Goal: Information Seeking & Learning: Learn about a topic

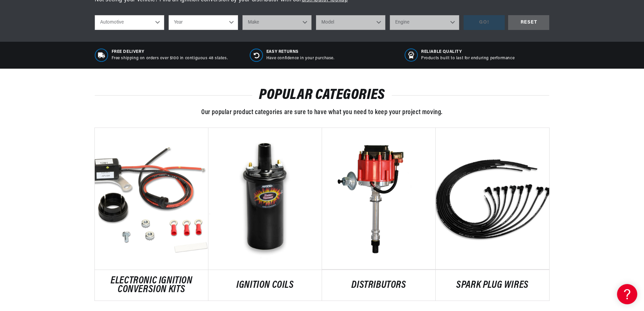
scroll to position [303, 0]
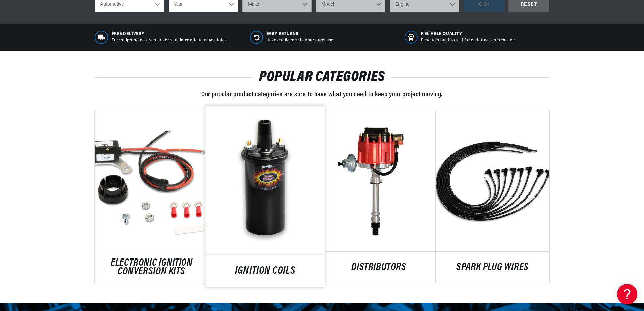
click at [255, 267] on link "IGNITION COILS" at bounding box center [265, 271] width 119 height 9
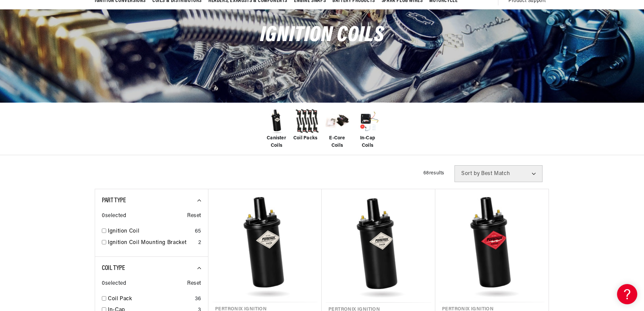
click at [273, 132] on img at bounding box center [276, 121] width 27 height 27
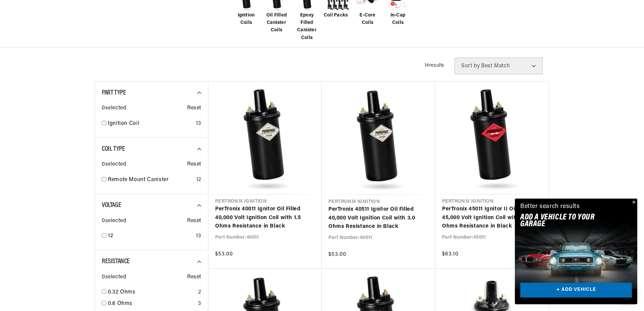
scroll to position [202, 0]
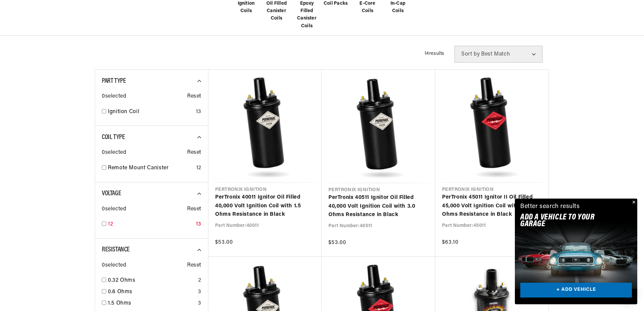
click at [104, 222] on input "checkbox" at bounding box center [104, 224] width 4 height 4
checkbox input "true"
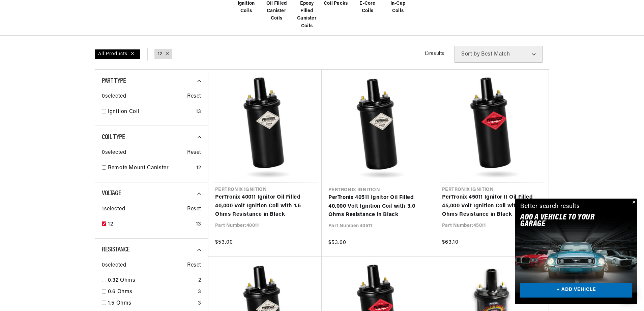
scroll to position [0, 421]
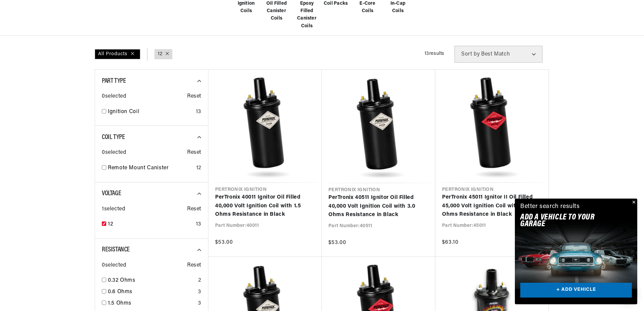
click at [632, 199] on button "Close" at bounding box center [633, 203] width 8 height 8
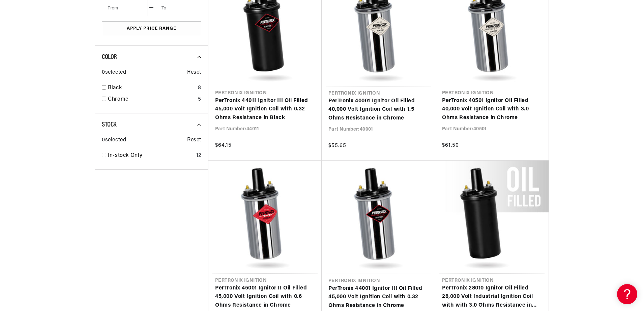
scroll to position [0, 838]
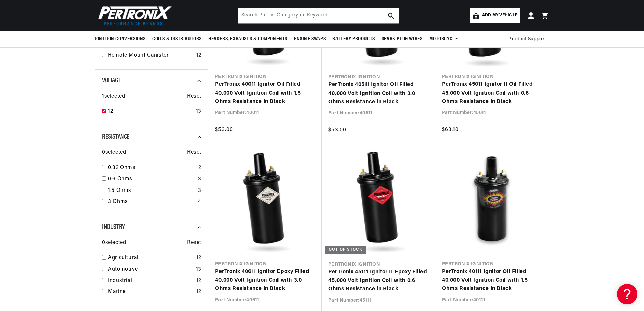
scroll to position [303, 0]
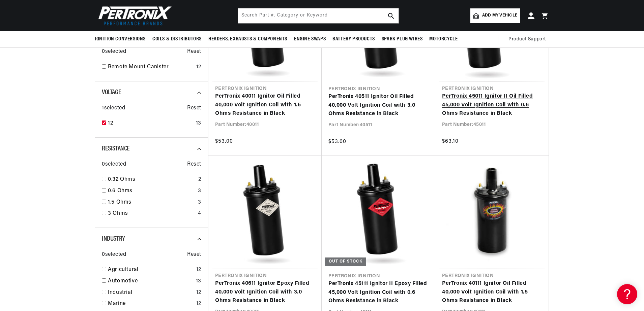
click at [513, 104] on link "PerTronix 45011 Ignitor II Oil Filled 45,000 Volt Ignition Coil with 0.6 Ohms R…" at bounding box center [492, 105] width 100 height 26
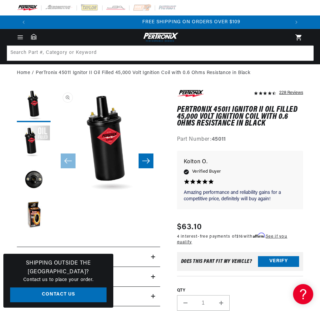
scroll to position [0, 518]
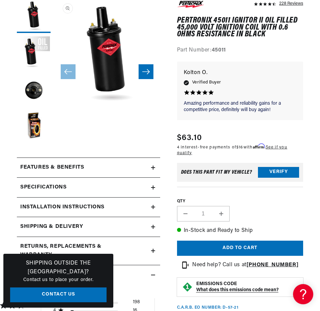
scroll to position [101, 0]
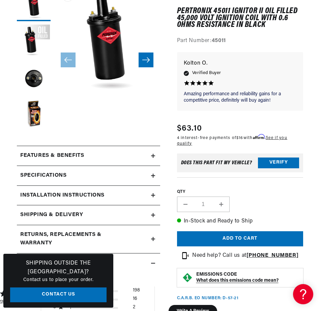
click at [157, 154] on summary "Features & Benefits" at bounding box center [88, 156] width 143 height 20
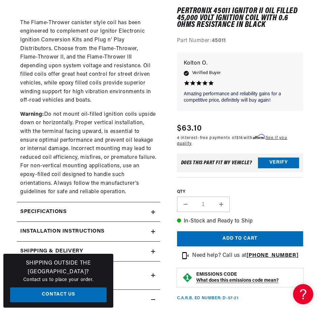
scroll to position [0, 259]
click at [105, 213] on div "Specifications" at bounding box center [84, 212] width 134 height 9
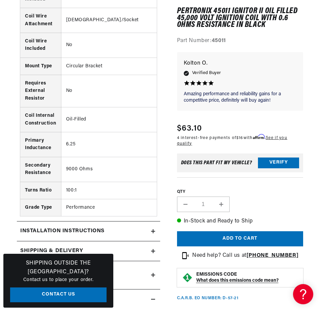
scroll to position [0, 0]
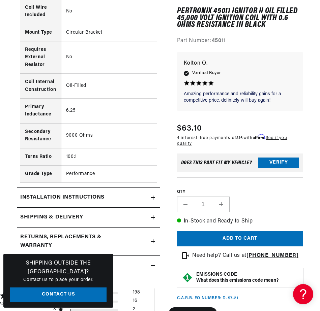
click at [104, 198] on h2 "Installation instructions" at bounding box center [62, 197] width 84 height 9
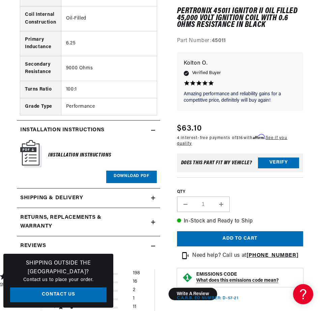
click at [96, 216] on h2 "Returns, Replacements & Warranty" at bounding box center [77, 222] width 114 height 17
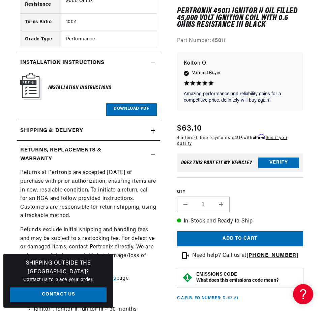
click at [52, 88] on h6 "Installation Instructions" at bounding box center [79, 88] width 63 height 9
click at [115, 111] on link "Download PDF" at bounding box center [131, 109] width 50 height 12
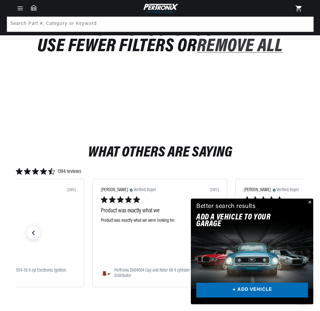
scroll to position [34, 0]
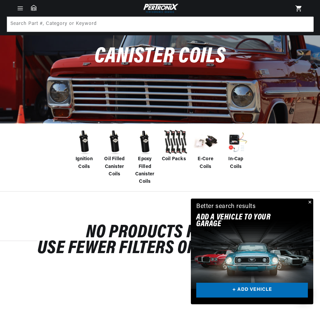
click at [82, 163] on span "Ignition Coils" at bounding box center [84, 163] width 27 height 15
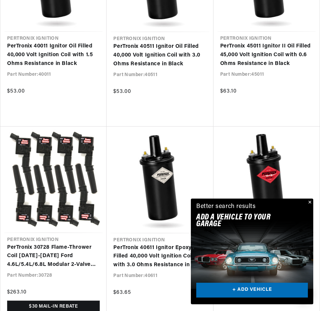
scroll to position [337, 0]
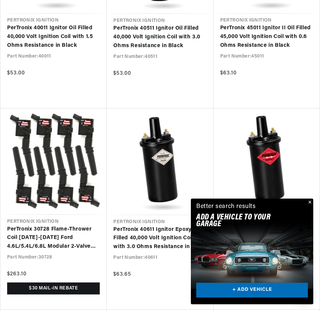
click at [309, 203] on button "Close" at bounding box center [309, 203] width 8 height 8
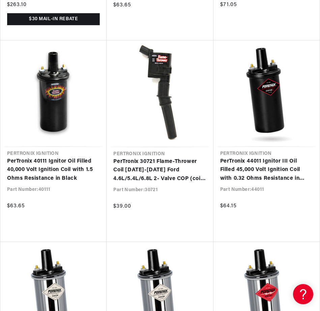
scroll to position [0, 518]
click at [293, 177] on link "PerTronix 44011 Ignitor III Oil Filled 45,000 Volt Ignition Coil with 0.32 Ohms…" at bounding box center [266, 170] width 93 height 26
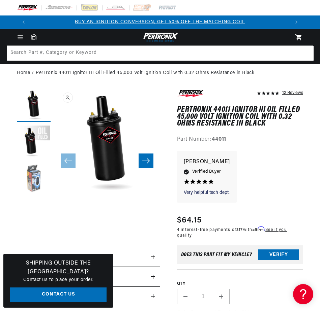
click at [30, 187] on button "Load image 3 in gallery view" at bounding box center [34, 180] width 34 height 34
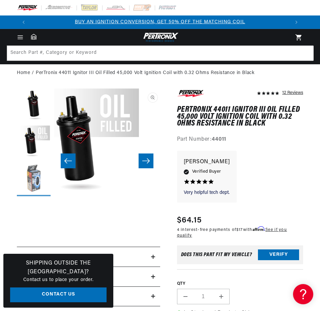
scroll to position [0, 212]
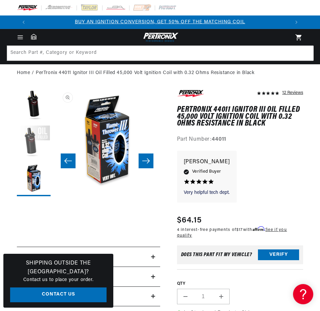
click at [27, 145] on button "Load image 2 in gallery view" at bounding box center [34, 143] width 34 height 34
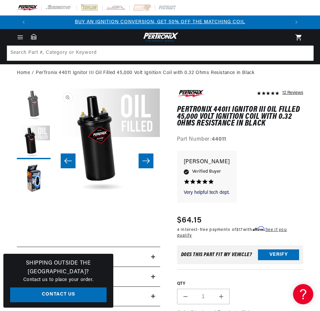
click at [34, 104] on button "Load image 1 in gallery view" at bounding box center [34, 106] width 34 height 34
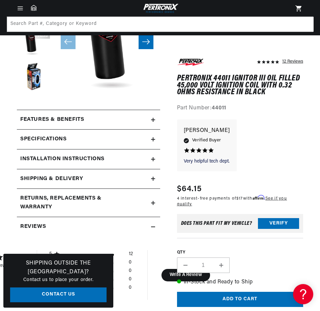
scroll to position [101, 0]
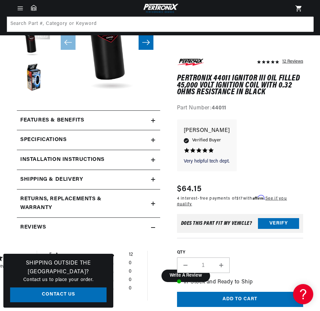
click at [149, 121] on div "Features & Benefits" at bounding box center [84, 120] width 134 height 9
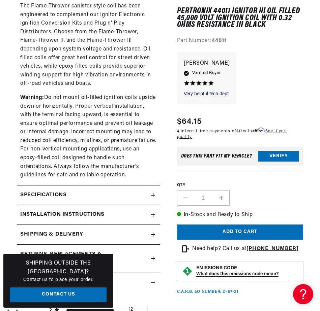
scroll to position [438, 0]
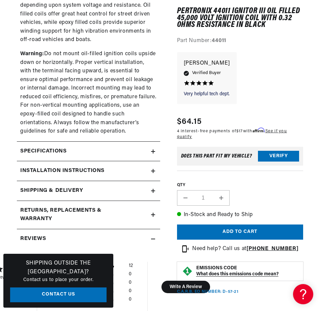
click at [58, 149] on h2 "Specifications" at bounding box center [43, 151] width 46 height 9
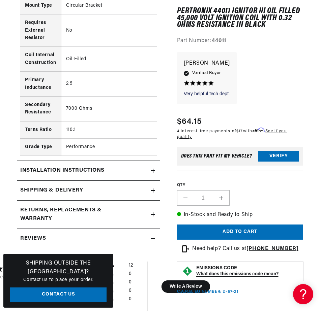
click at [58, 167] on h2 "Installation instructions" at bounding box center [62, 170] width 84 height 9
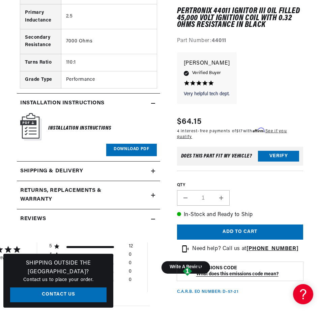
scroll to position [0, 259]
click at [71, 125] on h6 "Installation Instructions" at bounding box center [79, 128] width 63 height 9
click at [135, 154] on link "Download PDF" at bounding box center [131, 150] width 50 height 12
